Goal: Book appointment/travel/reservation

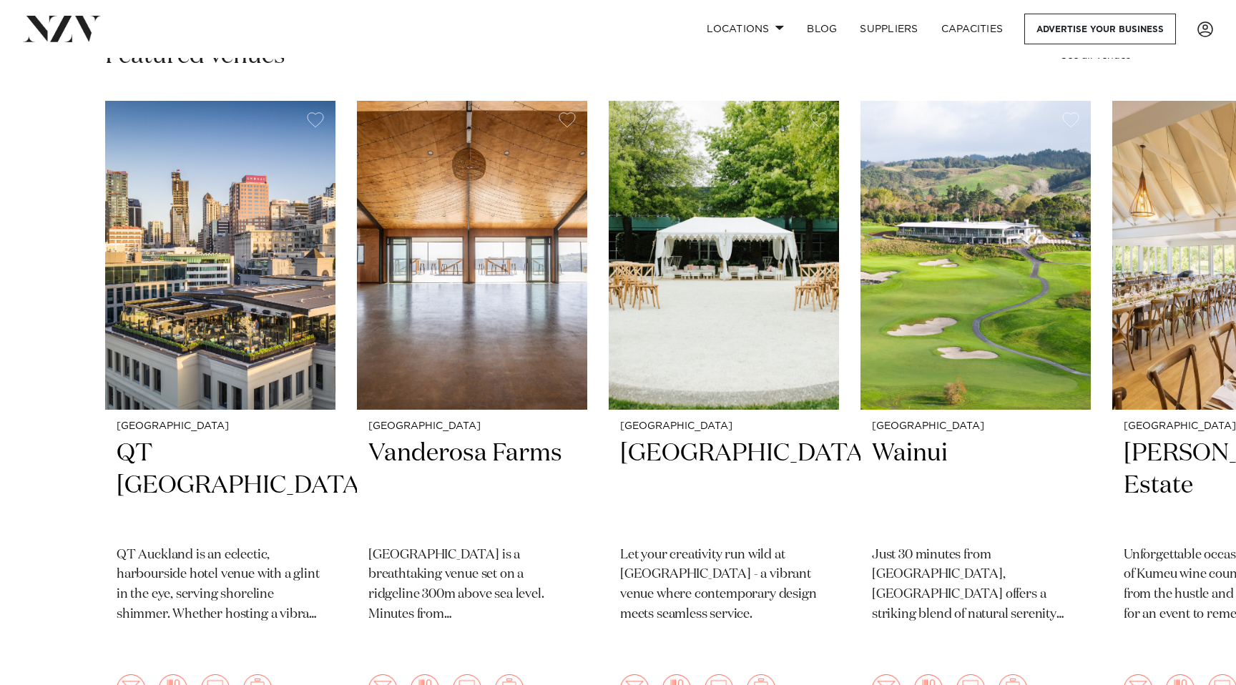
scroll to position [403, 0]
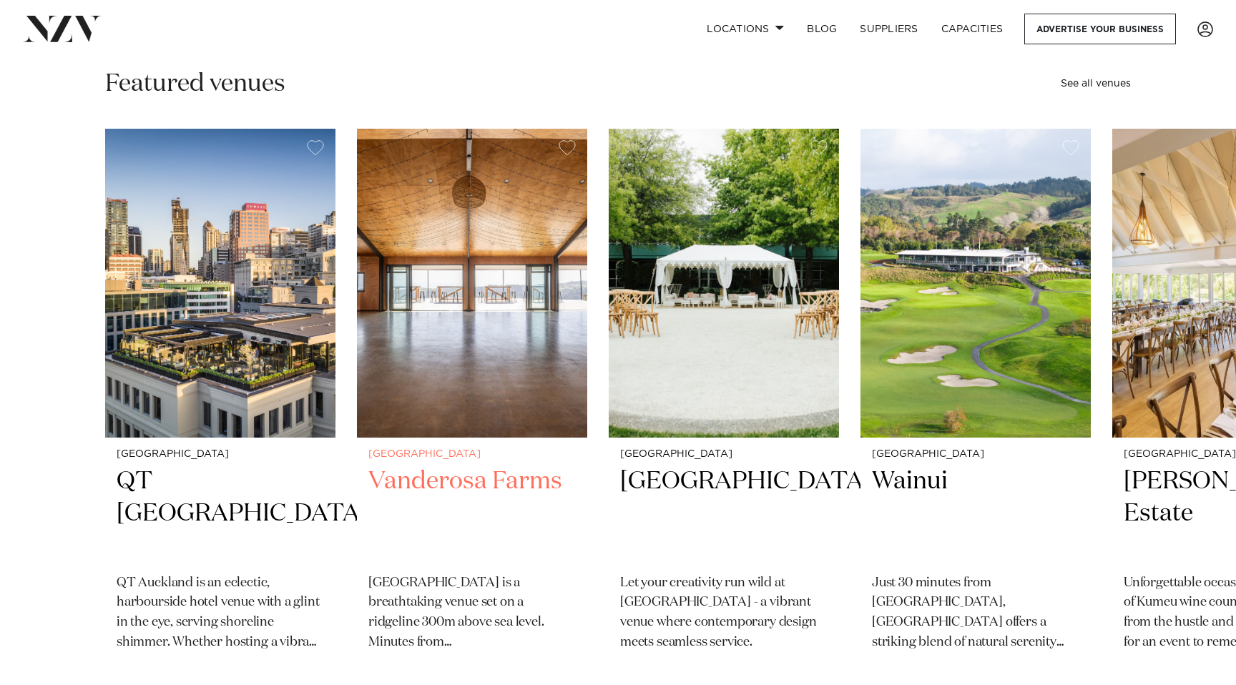
click at [476, 348] on img "2 / 48" at bounding box center [472, 283] width 230 height 309
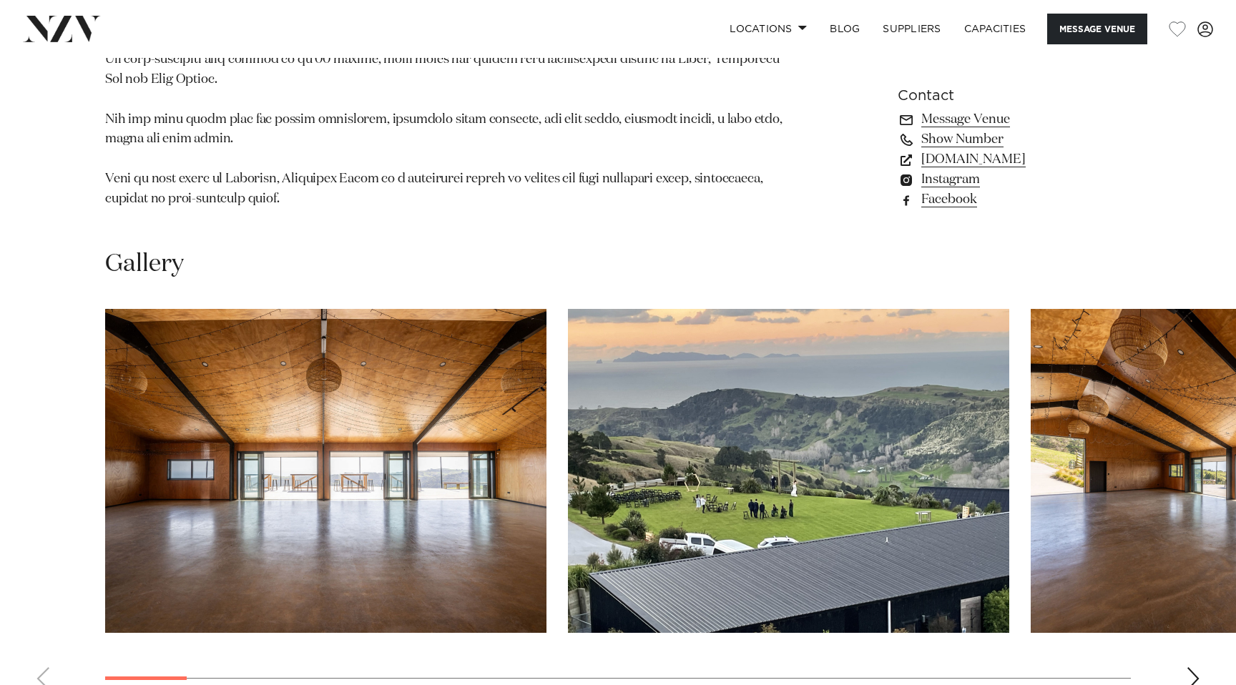
scroll to position [1182, 0]
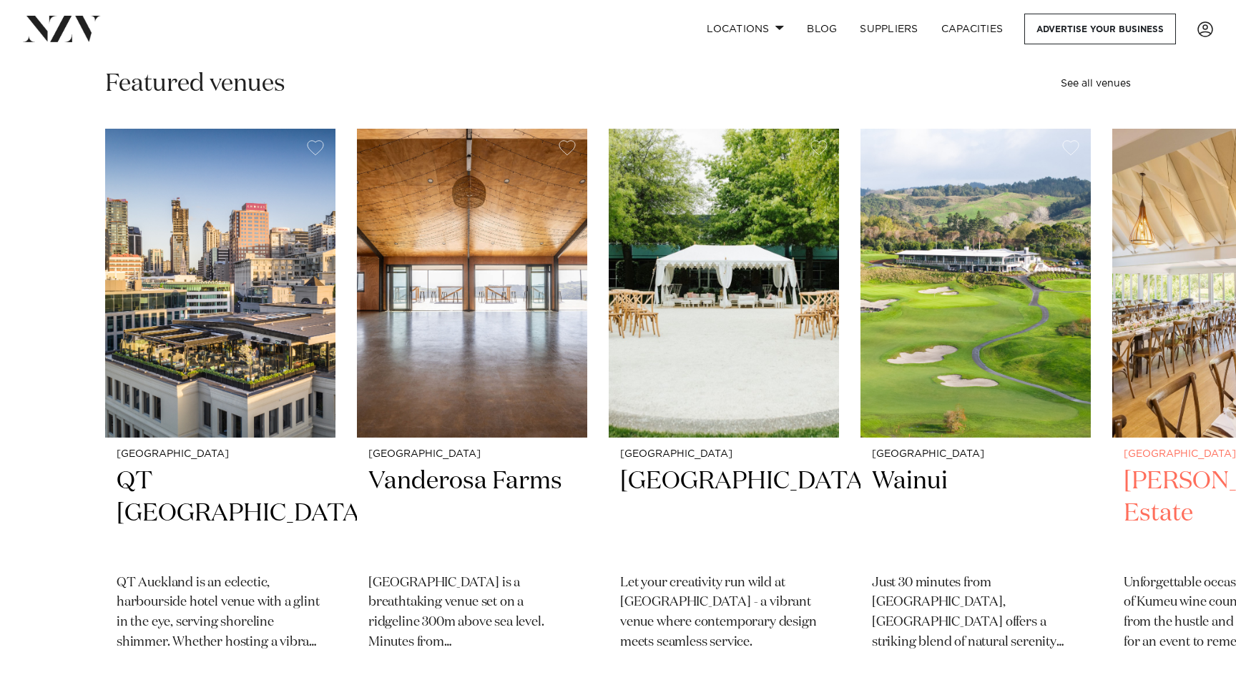
click at [1148, 375] on img "5 / 48" at bounding box center [1227, 283] width 230 height 309
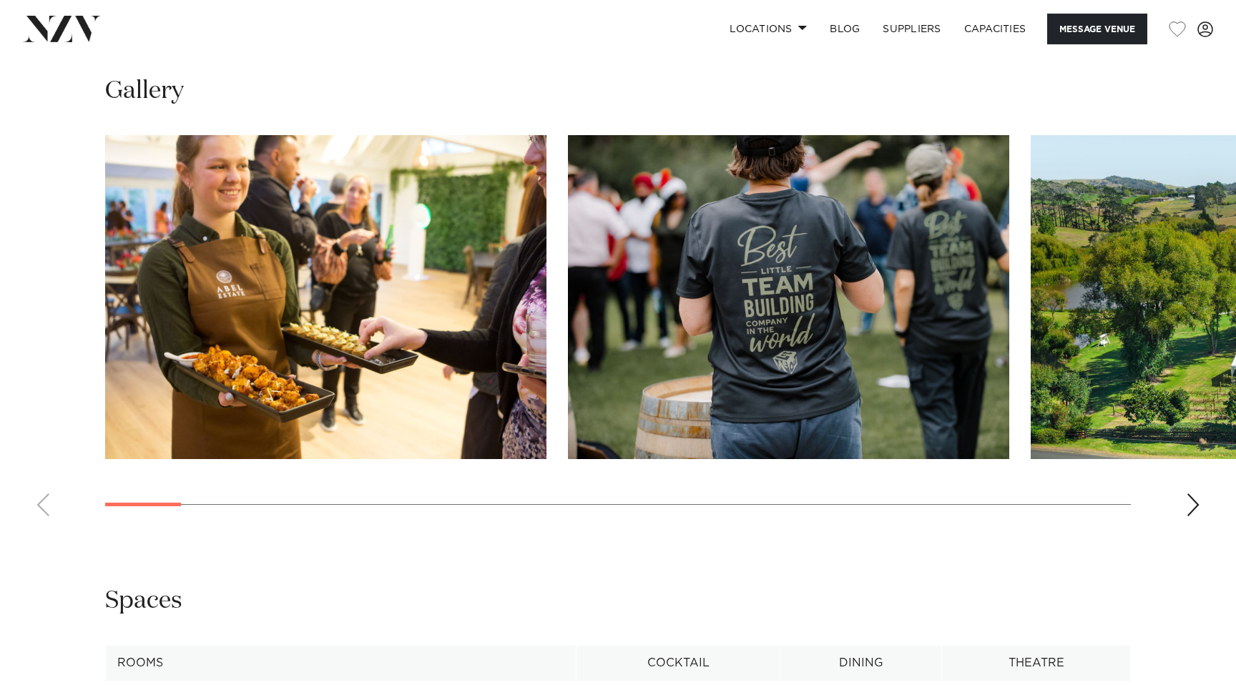
scroll to position [1333, 0]
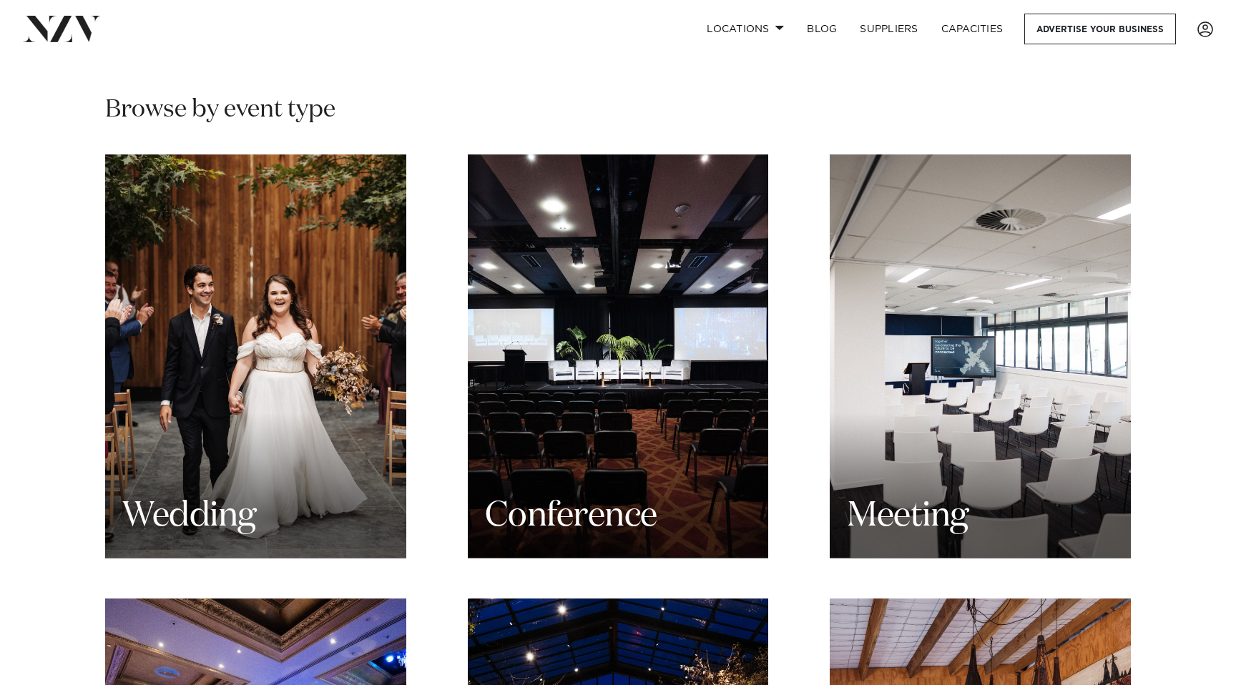
scroll to position [1449, 0]
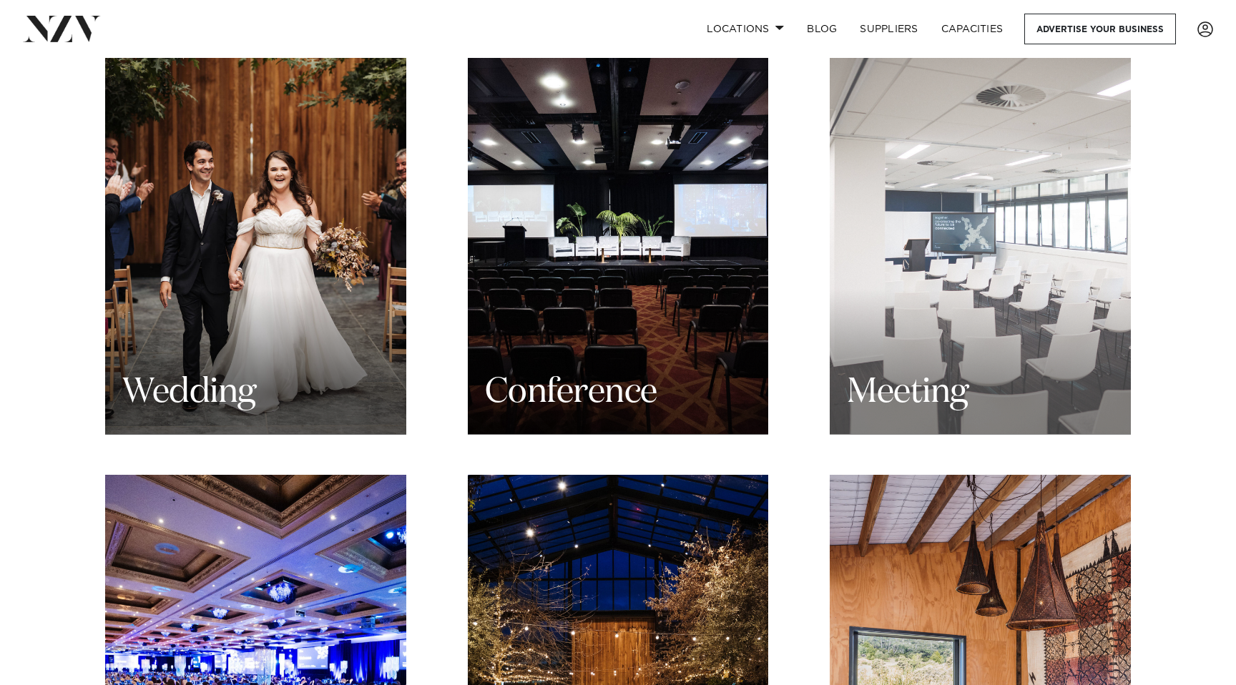
click at [873, 283] on div "Meeting" at bounding box center [980, 233] width 301 height 404
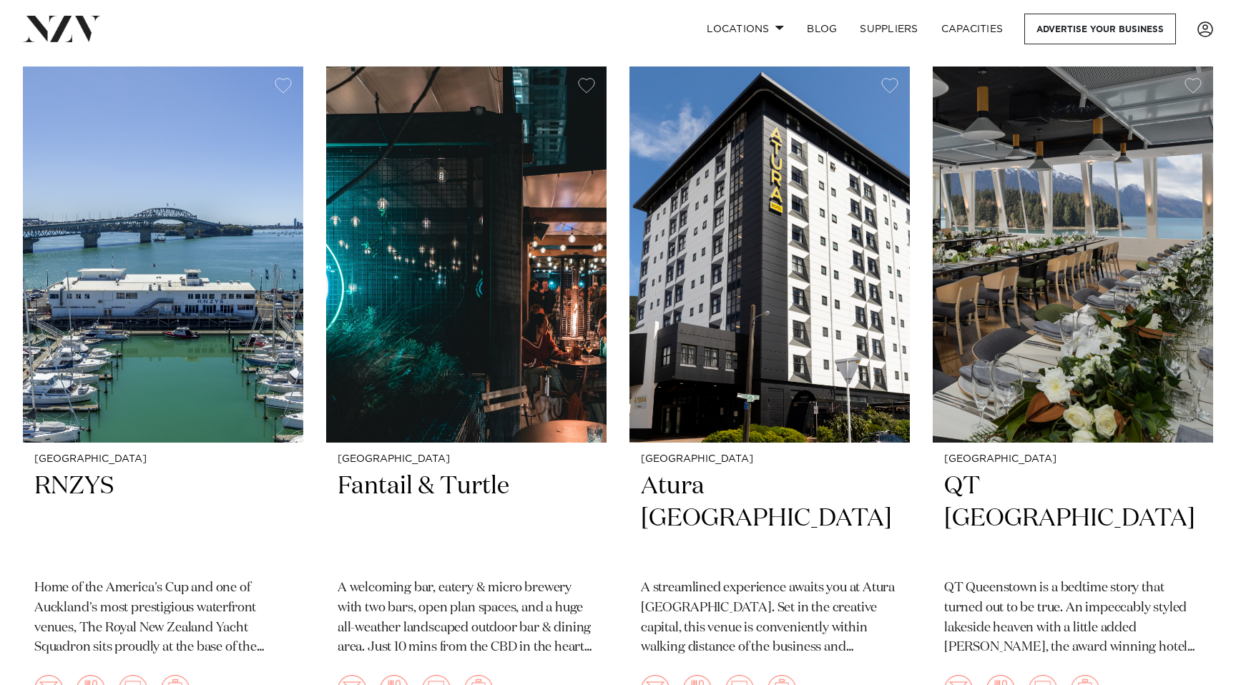
scroll to position [1072, 0]
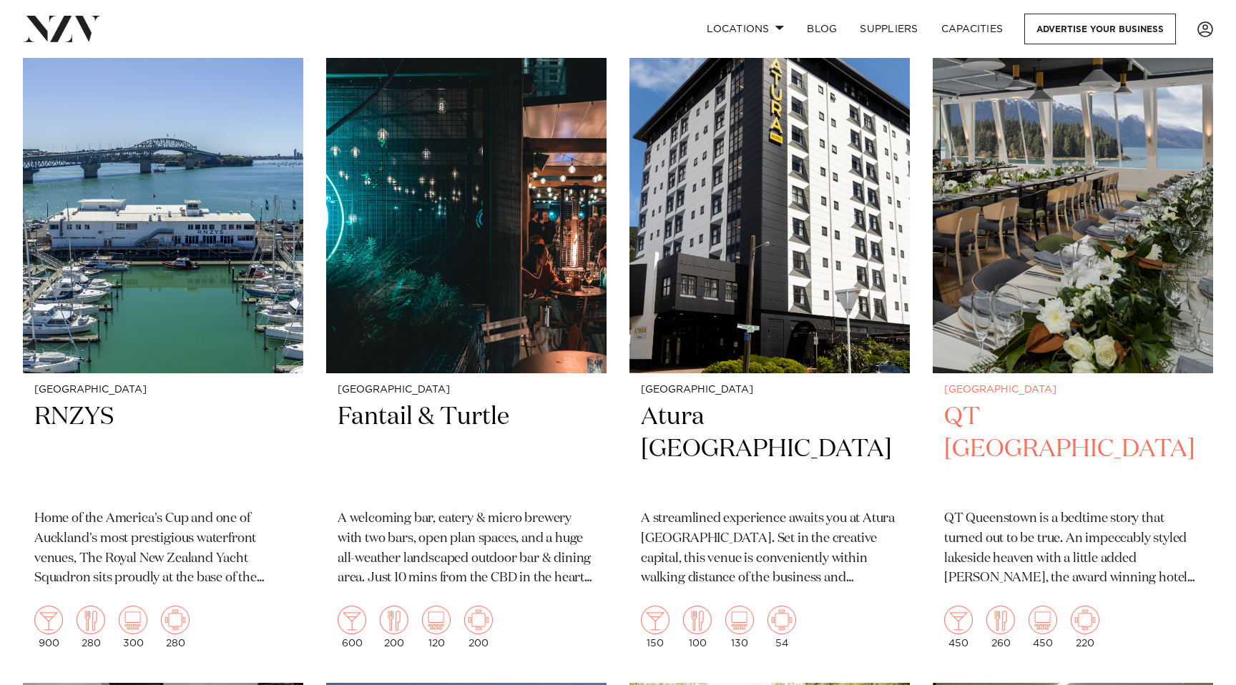
click at [1144, 308] on img at bounding box center [1073, 185] width 280 height 376
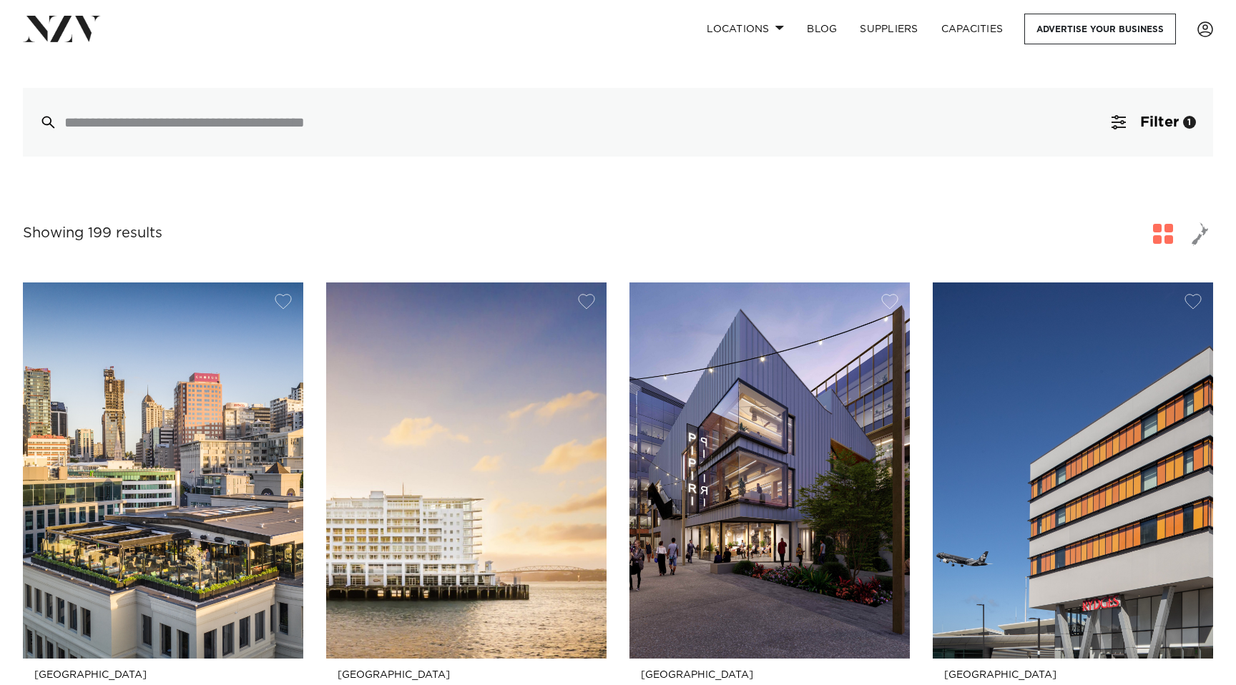
scroll to position [99, 0]
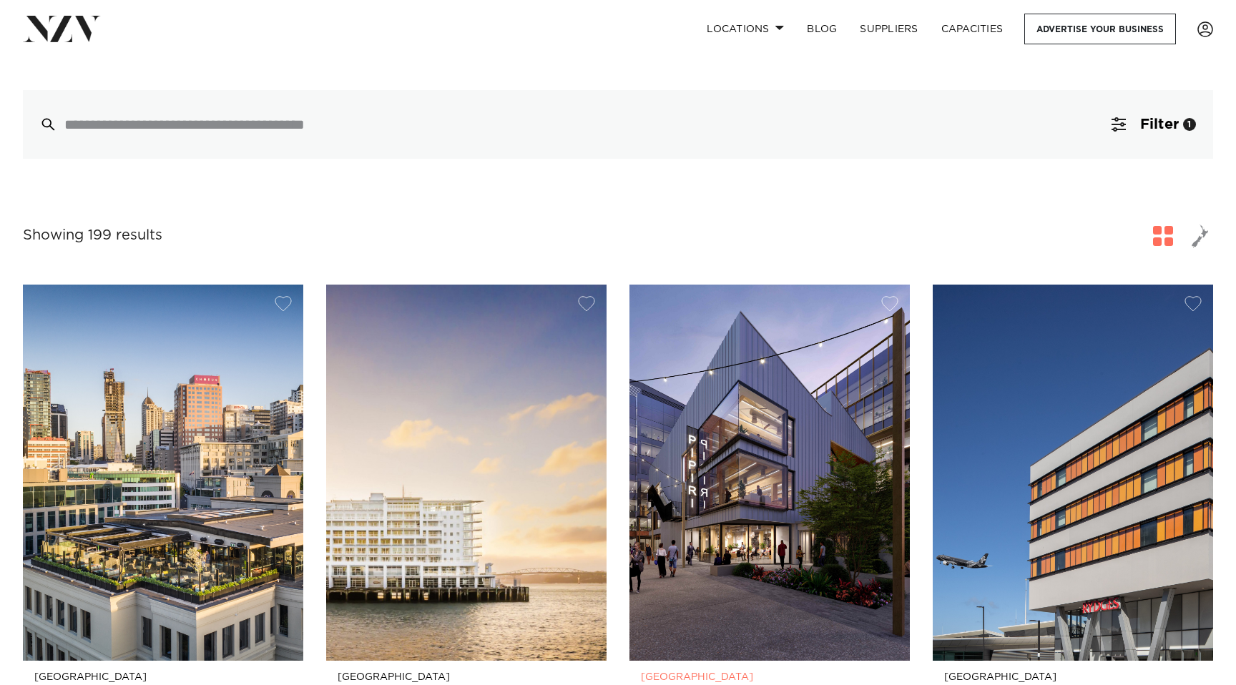
click at [682, 430] on img at bounding box center [769, 473] width 280 height 376
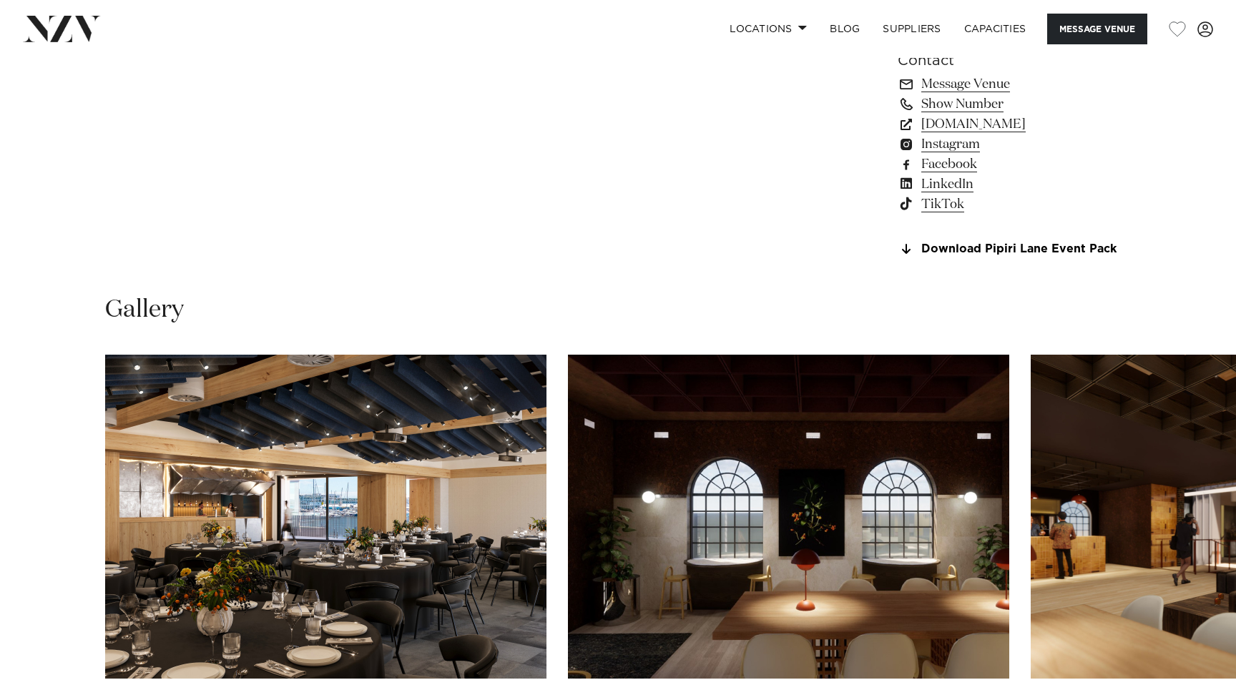
scroll to position [1345, 0]
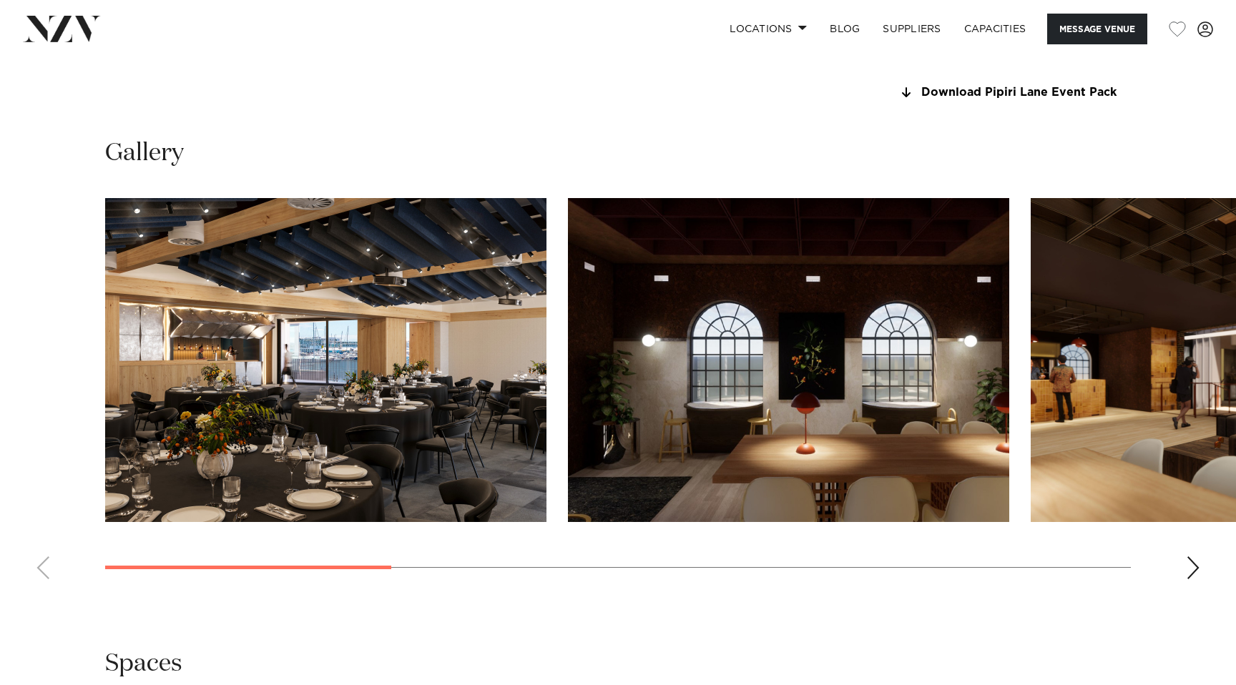
click at [481, 406] on img "1 / 8" at bounding box center [325, 360] width 441 height 324
